Goal: Task Accomplishment & Management: Complete application form

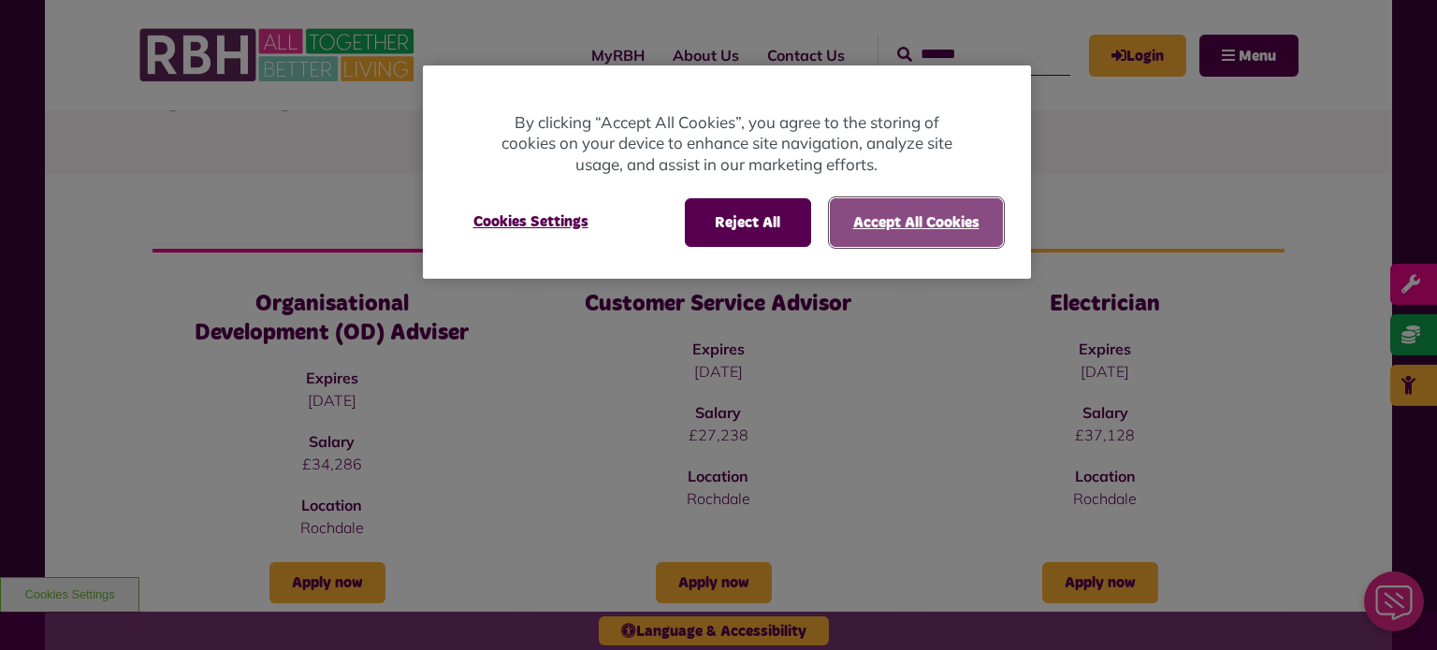
click at [867, 239] on button "Accept All Cookies" at bounding box center [916, 222] width 173 height 49
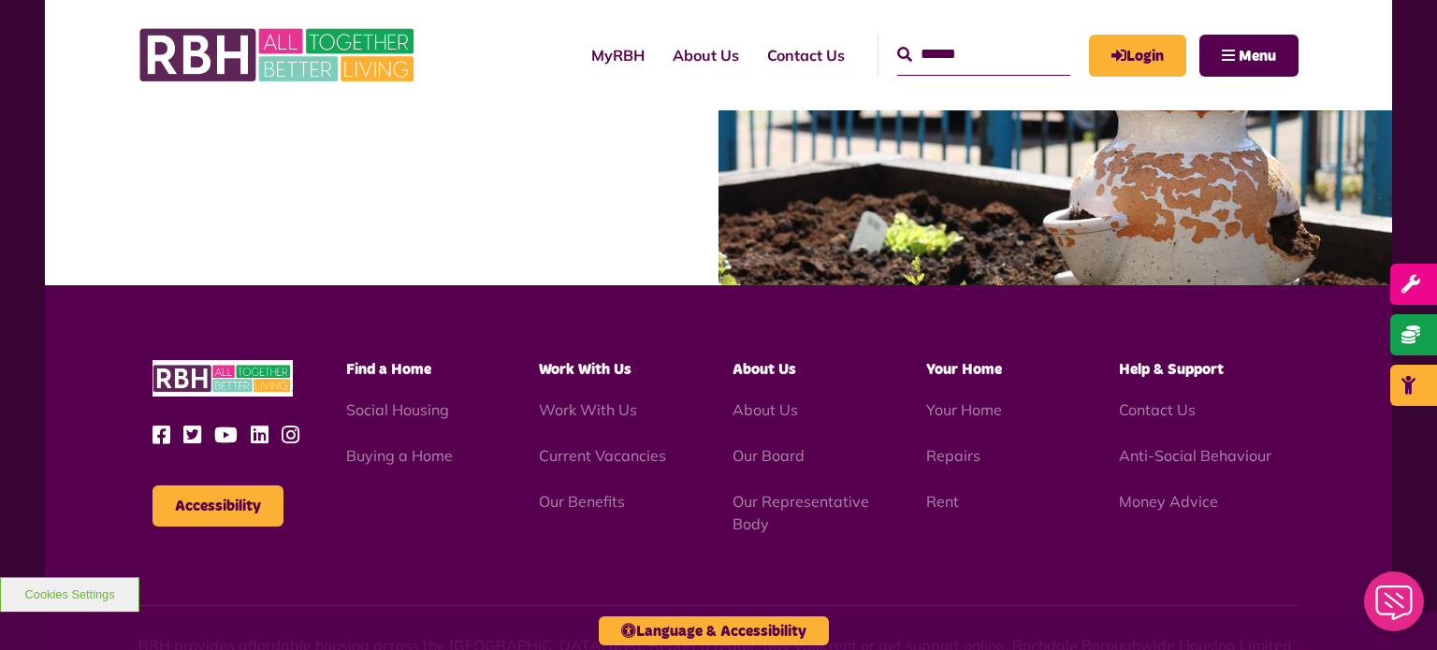
scroll to position [2125, 0]
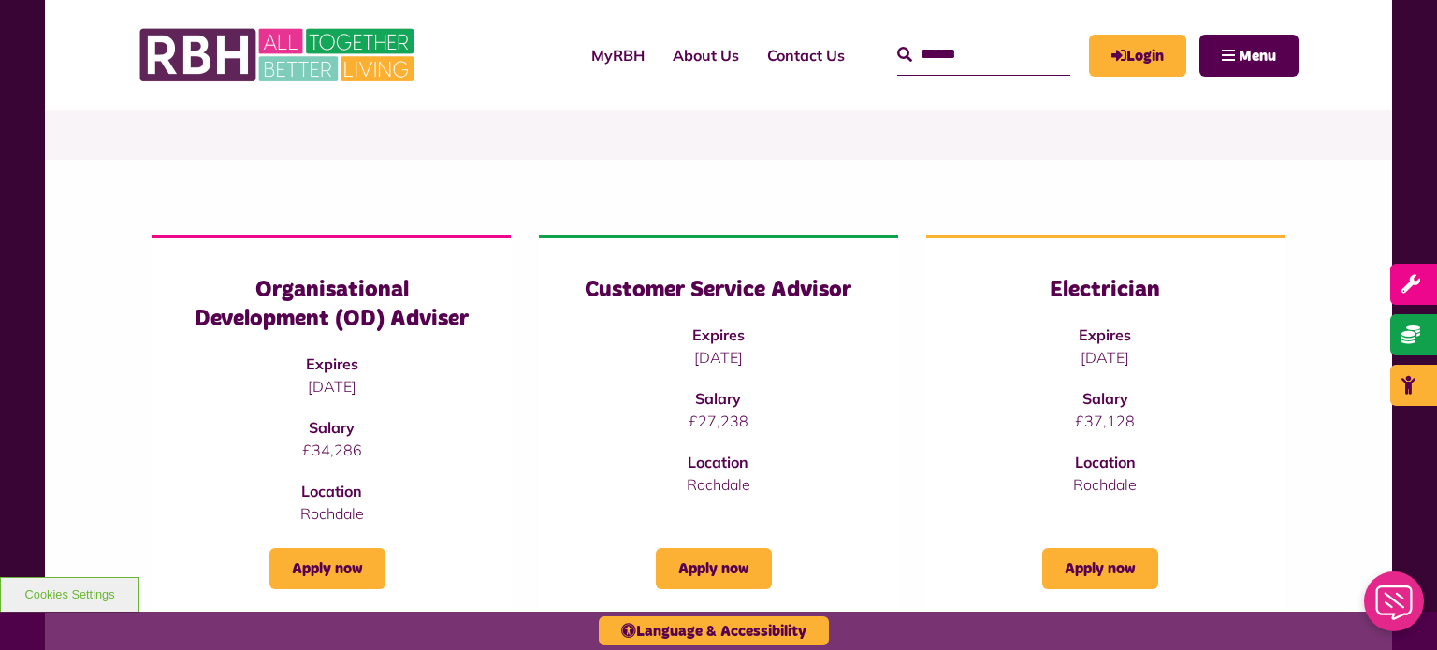
scroll to position [215, 0]
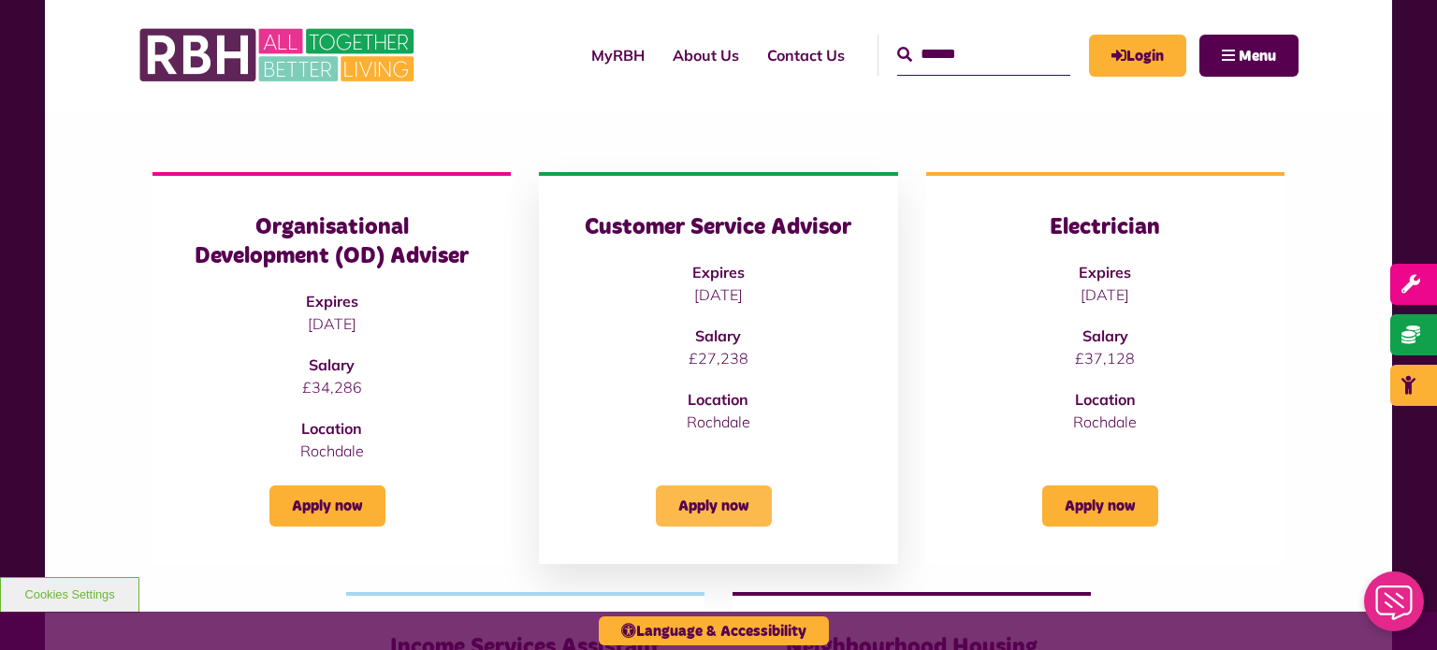
click at [731, 497] on link "Apply now" at bounding box center [714, 506] width 116 height 41
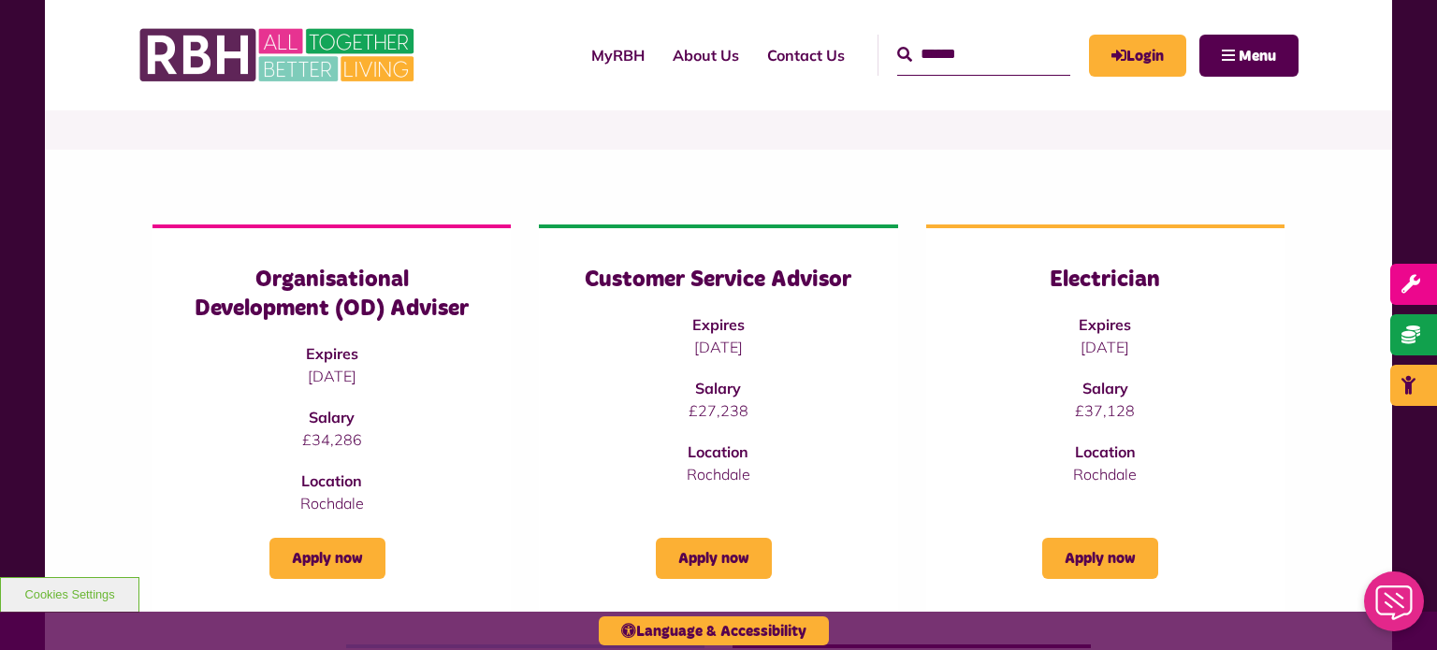
scroll to position [164, 0]
